Goal: Information Seeking & Learning: Learn about a topic

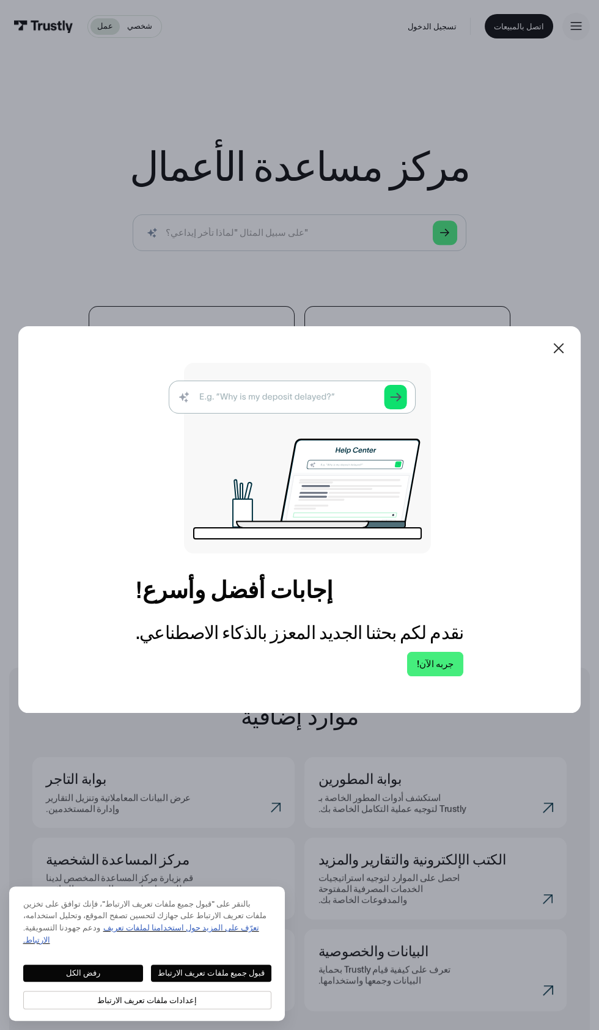
click at [569, 363] on div at bounding box center [558, 348] width 29 height 29
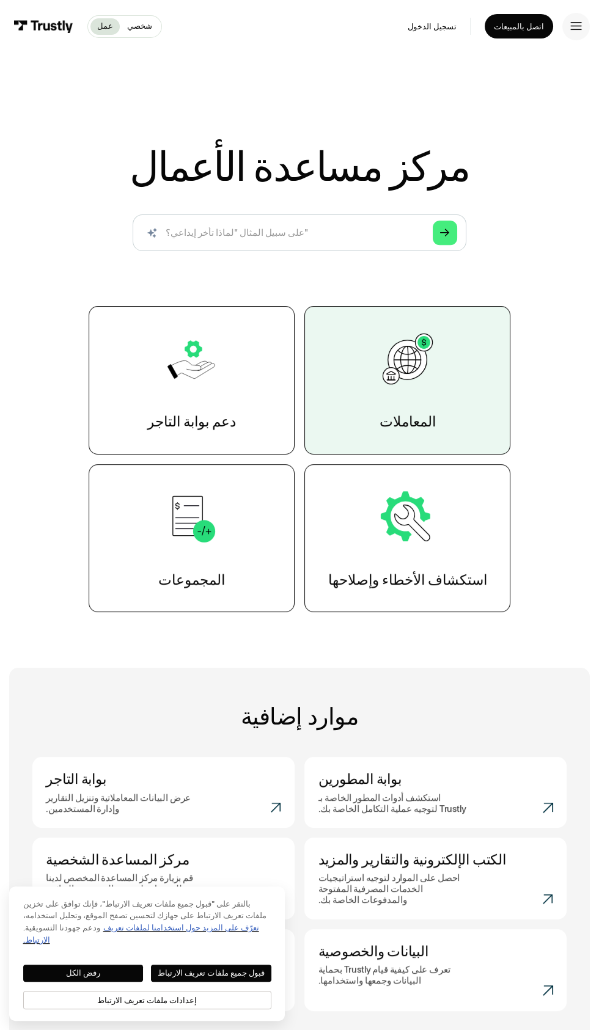
click at [445, 338] on link "المعاملات" at bounding box center [407, 380] width 206 height 149
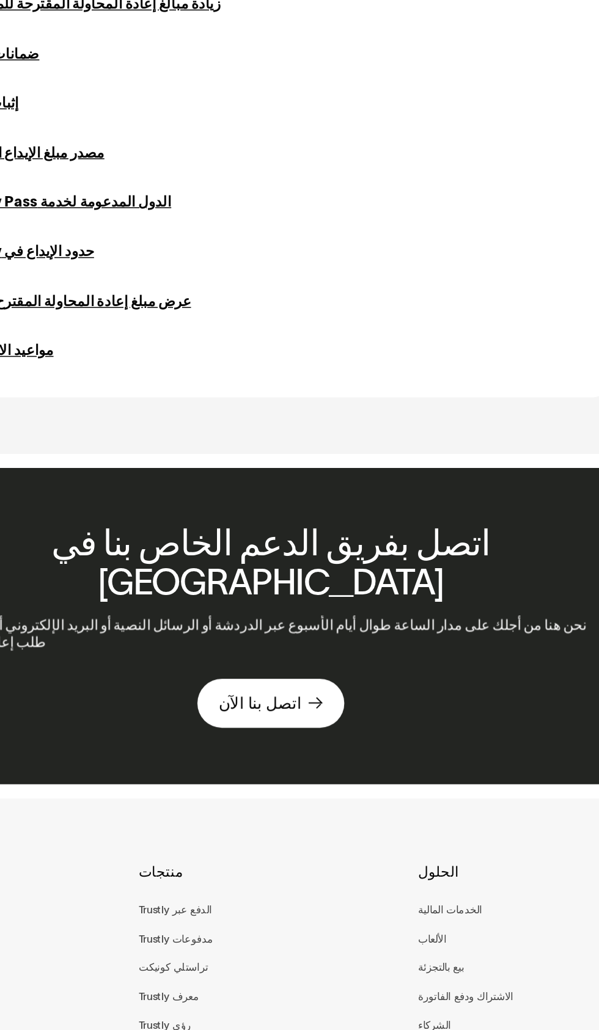
scroll to position [718, 0]
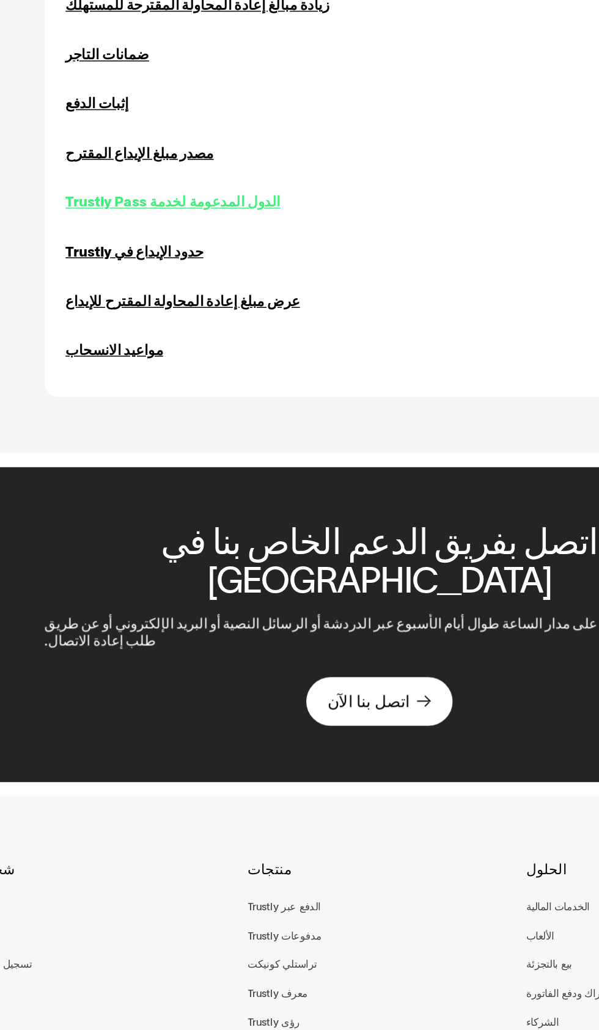
click at [193, 219] on font "الدول المدعومة لخدمة Trustly Pass" at bounding box center [165, 215] width 140 height 10
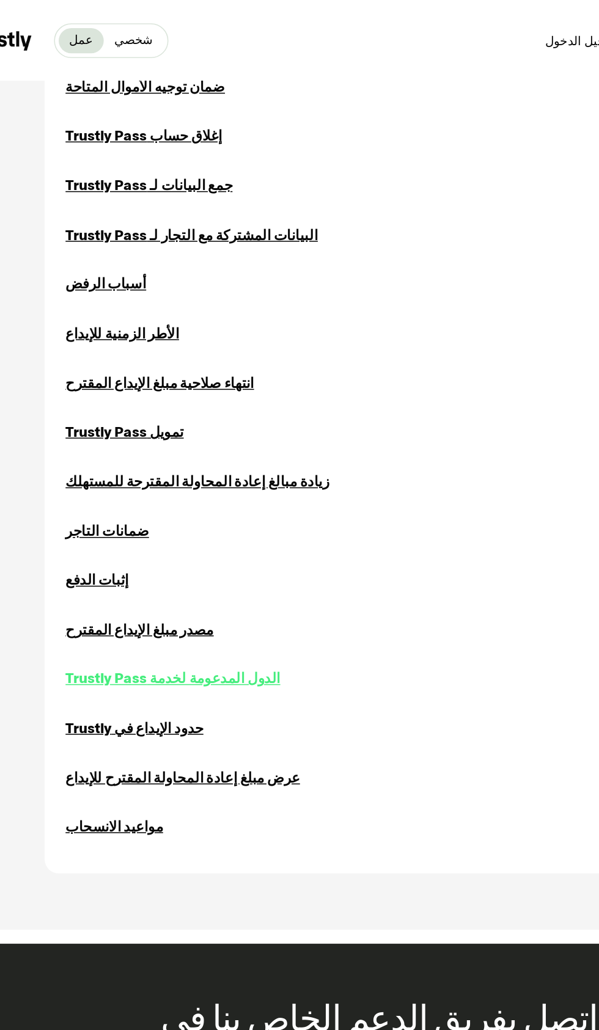
scroll to position [486, 0]
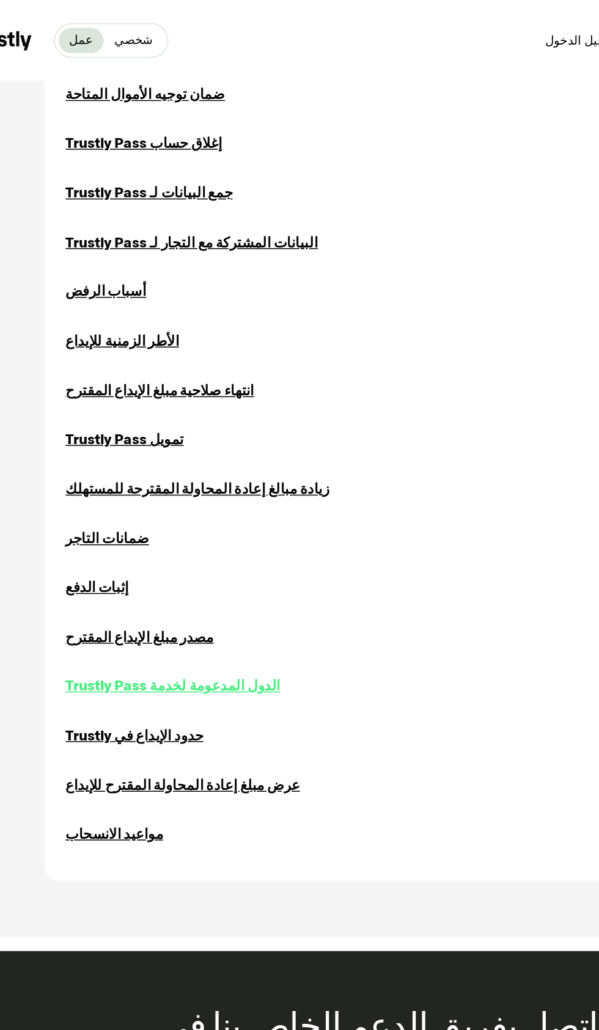
click at [196, 447] on font "الدول المدعومة لخدمة Trustly Pass" at bounding box center [165, 447] width 140 height 10
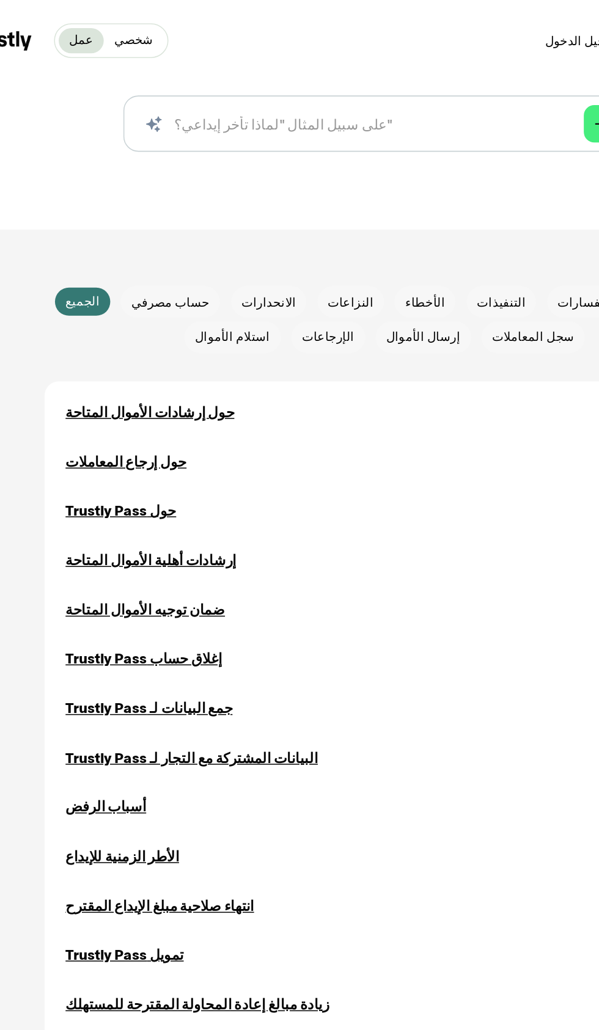
scroll to position [0, 0]
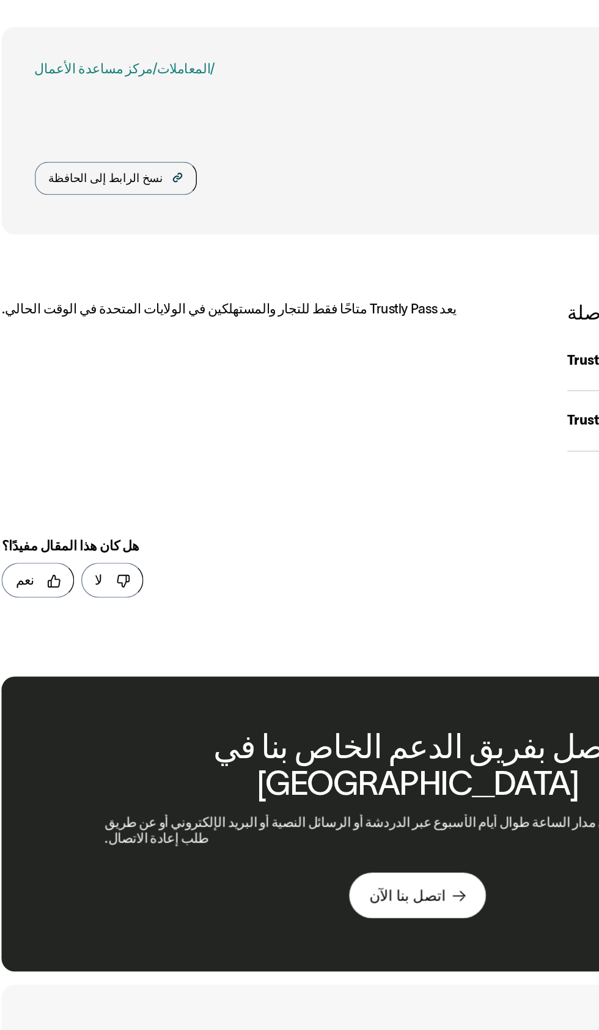
scroll to position [2, 0]
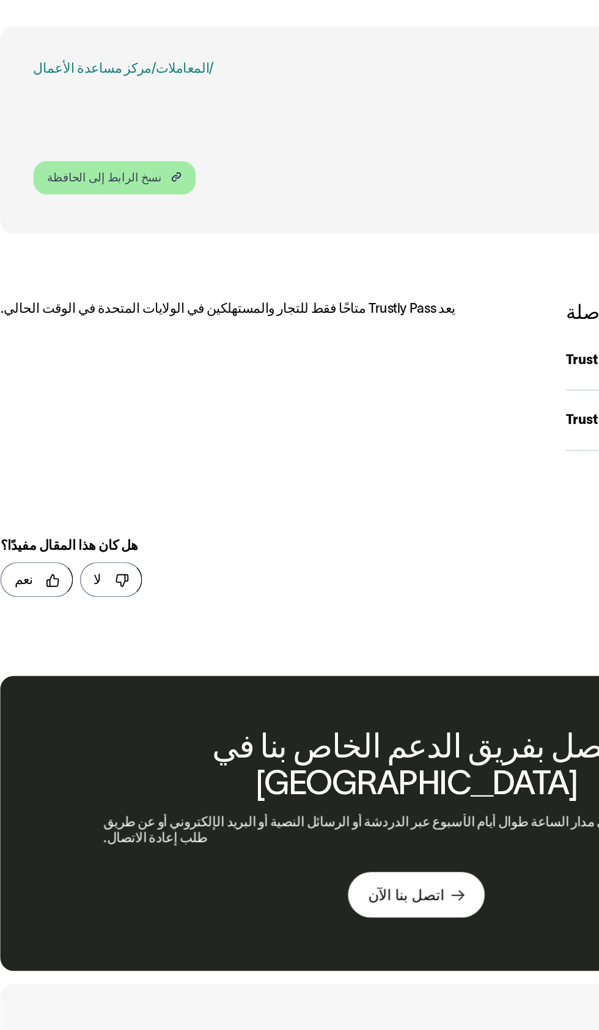
click at [114, 162] on link "نسخ الرابط إلى الحافظة" at bounding box center [88, 167] width 113 height 24
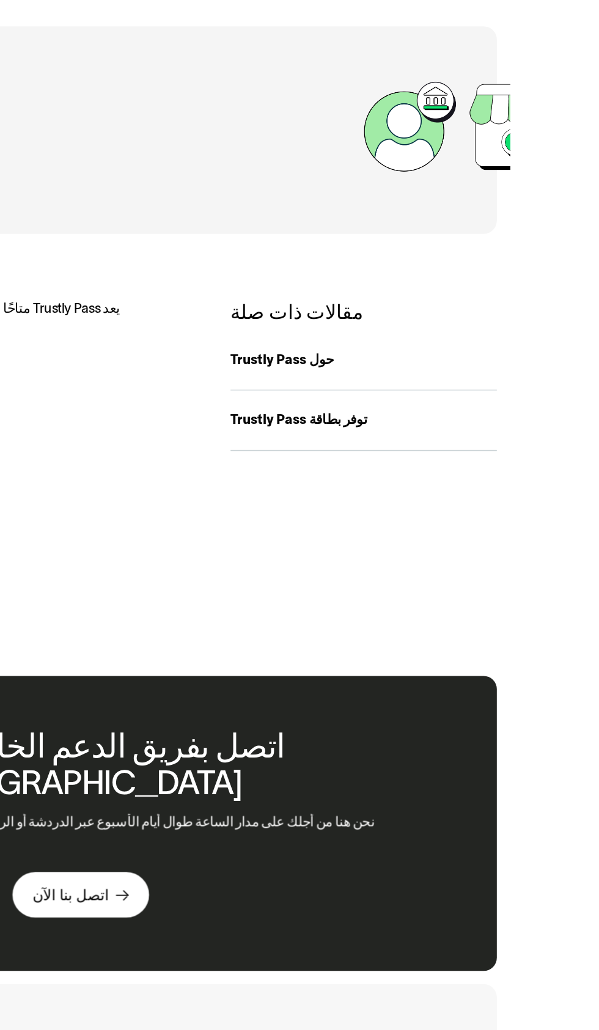
scroll to position [0, 0]
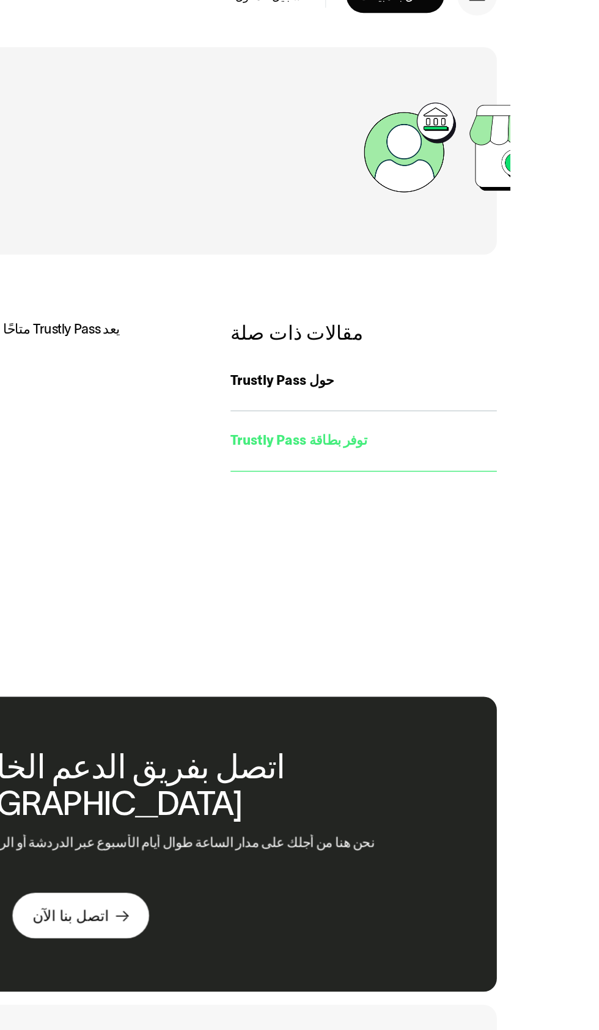
click at [465, 337] on font "توفر بطاقة Trustly Pass" at bounding box center [451, 336] width 95 height 10
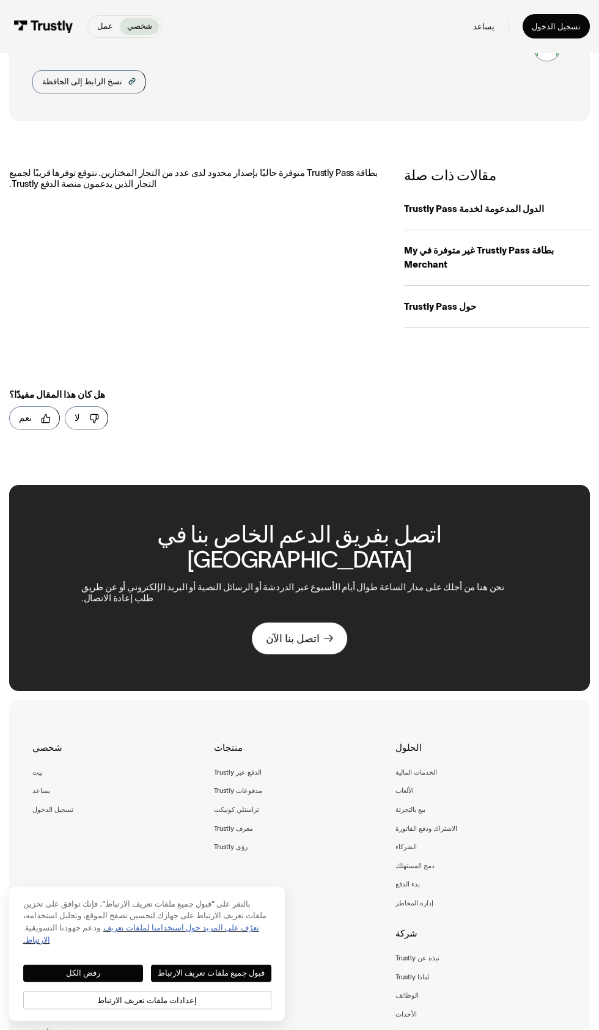
scroll to position [79, 0]
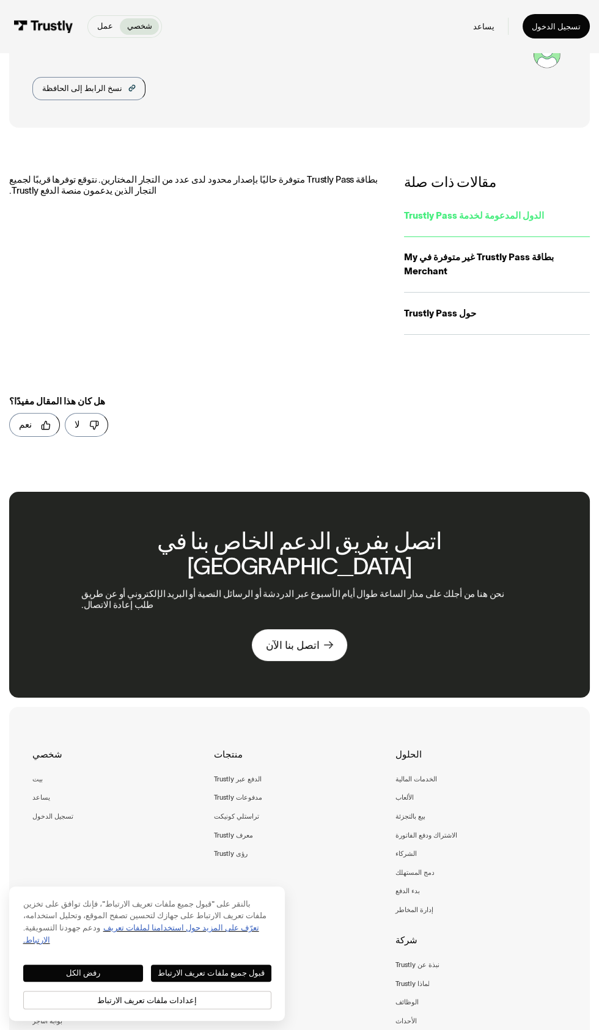
click at [500, 212] on font "الدول المدعومة لخدمة Trustly Pass" at bounding box center [474, 215] width 140 height 10
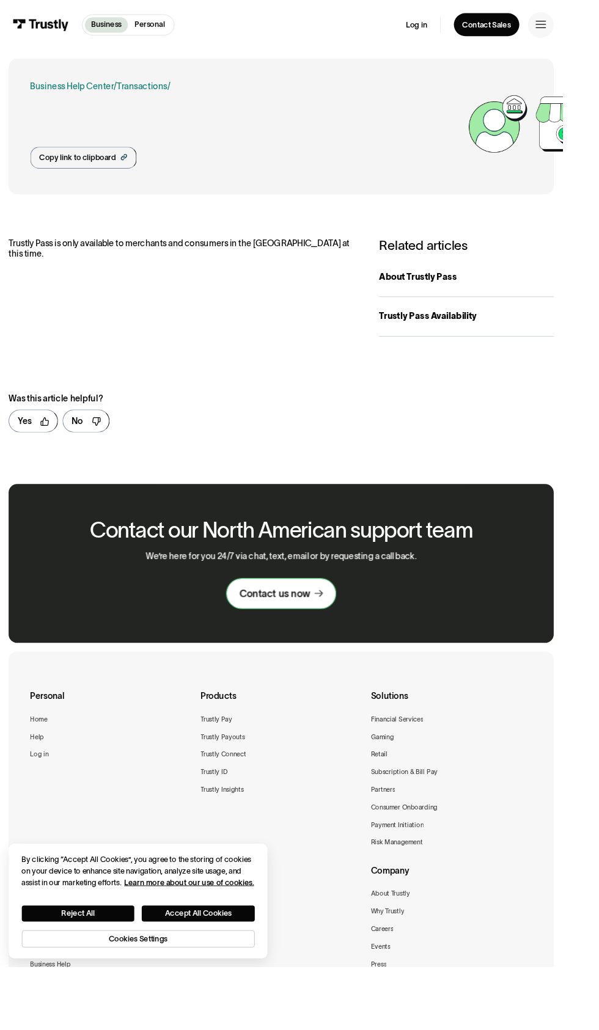
click at [274, 631] on div "Contact us now" at bounding box center [292, 632] width 75 height 13
